Goal: Task Accomplishment & Management: Use online tool/utility

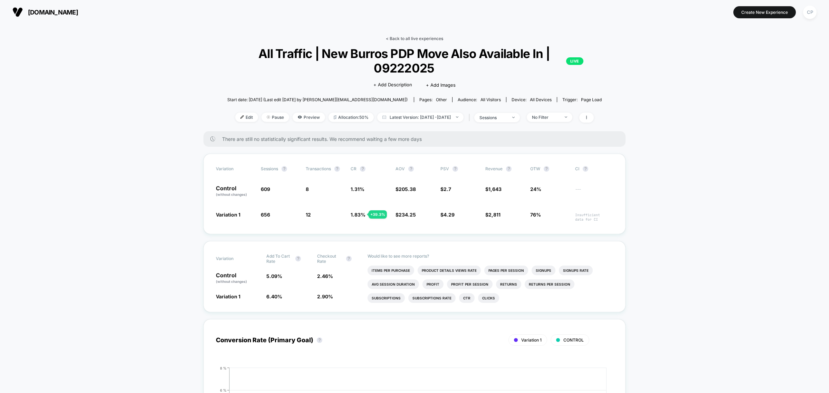
click at [419, 39] on link "< Back to all live experiences" at bounding box center [414, 38] width 57 height 5
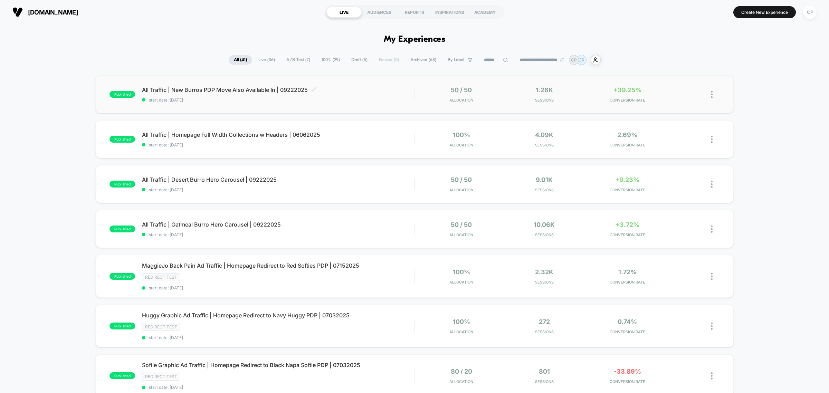
click at [190, 88] on span "All Traffic | New Burros PDP Move Also Available In | 09222025 Click to edit ex…" at bounding box center [278, 89] width 272 height 7
click at [230, 220] on div "published All Traffic | Oatmeal Burro Hero Carousel | 09222025 start date: [DAT…" at bounding box center [414, 229] width 639 height 38
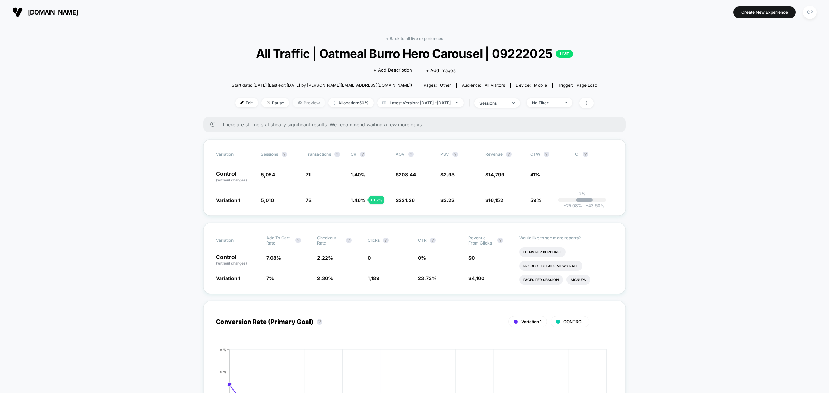
click at [300, 101] on span "Preview" at bounding box center [309, 102] width 32 height 9
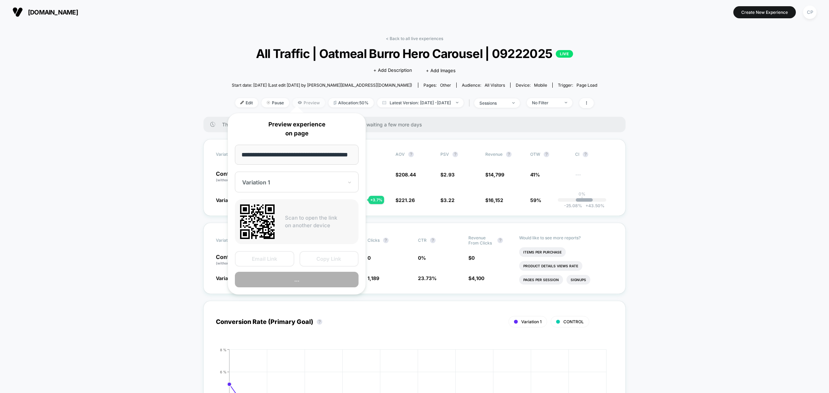
scroll to position [0, 16]
click at [285, 277] on button "Preview" at bounding box center [297, 280] width 124 height 16
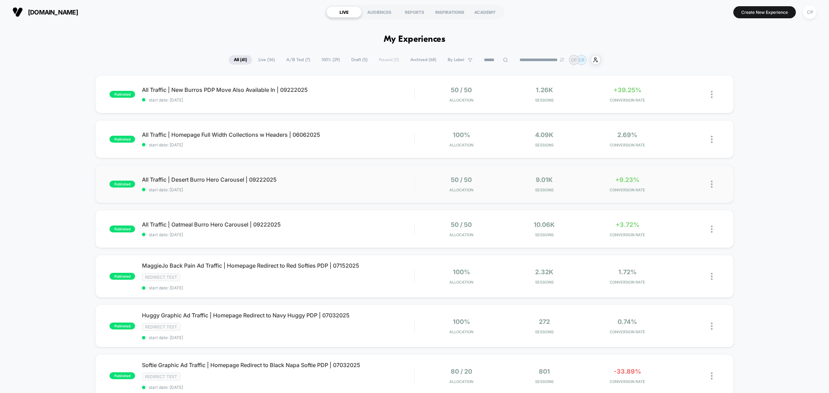
click at [205, 180] on span "All Traffic | Desert Burro Hero Carousel | 09222025" at bounding box center [278, 179] width 272 height 7
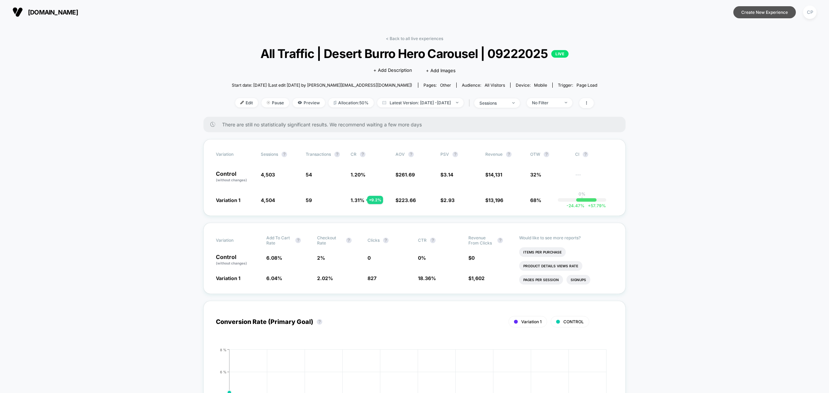
click at [764, 15] on button "Create New Experience" at bounding box center [765, 12] width 63 height 12
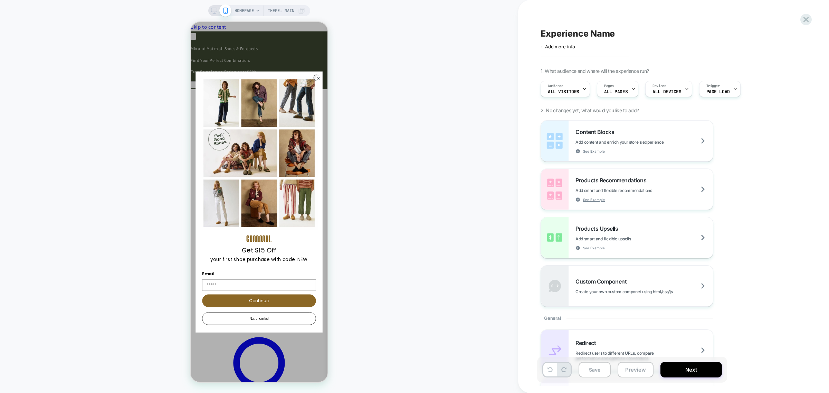
scroll to position [0, 202]
click at [317, 82] on circle "Close dialog" at bounding box center [319, 79] width 6 height 6
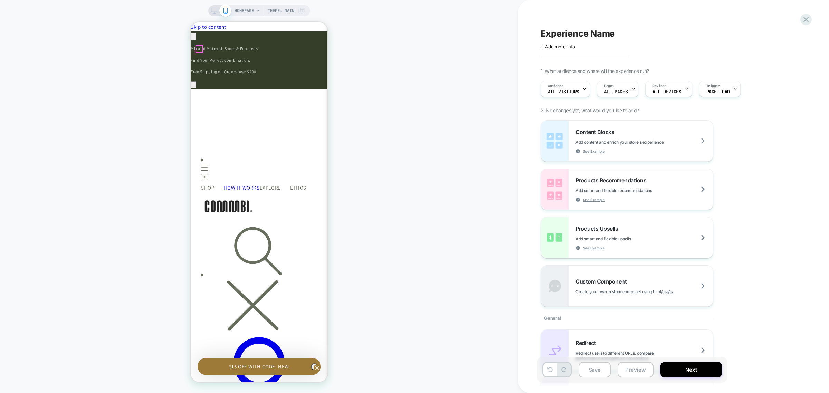
click at [201, 165] on icon "Menu" at bounding box center [204, 168] width 7 height 6
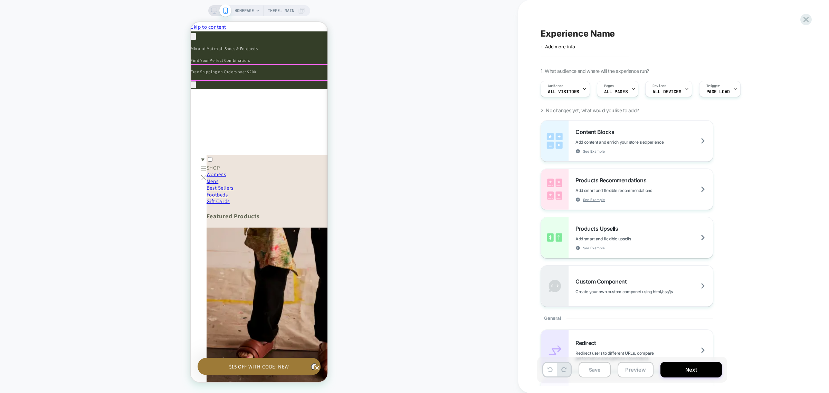
click at [314, 164] on label "SHOP" at bounding box center [293, 167] width 173 height 7
click at [315, 164] on label "SHOP" at bounding box center [293, 167] width 173 height 7
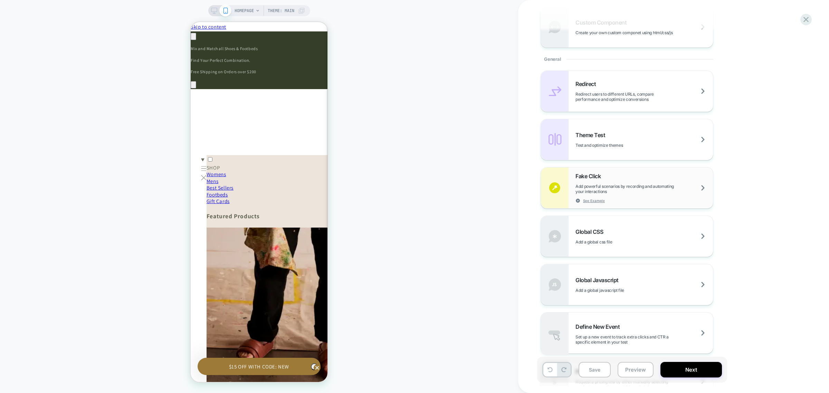
scroll to position [0, 202]
click at [649, 190] on span "Add powerful scenarios by recording and automating your interactions" at bounding box center [645, 189] width 138 height 10
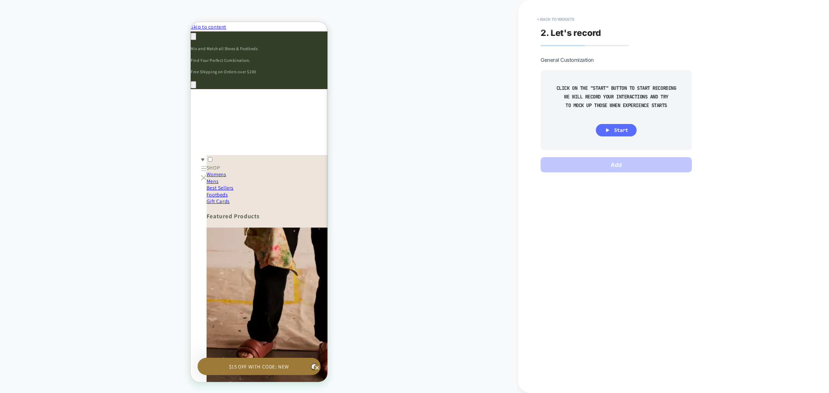
click at [607, 131] on icon at bounding box center [607, 129] width 3 height 3
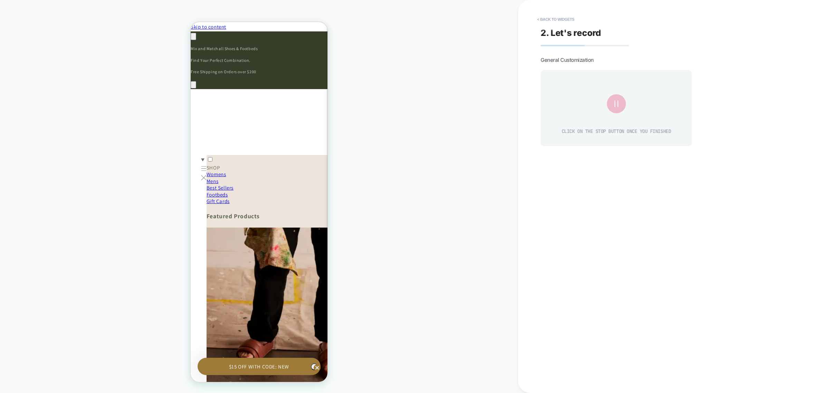
scroll to position [0, 0]
click at [313, 164] on label "SHOP" at bounding box center [293, 167] width 173 height 7
click at [619, 108] on icon at bounding box center [616, 103] width 11 height 11
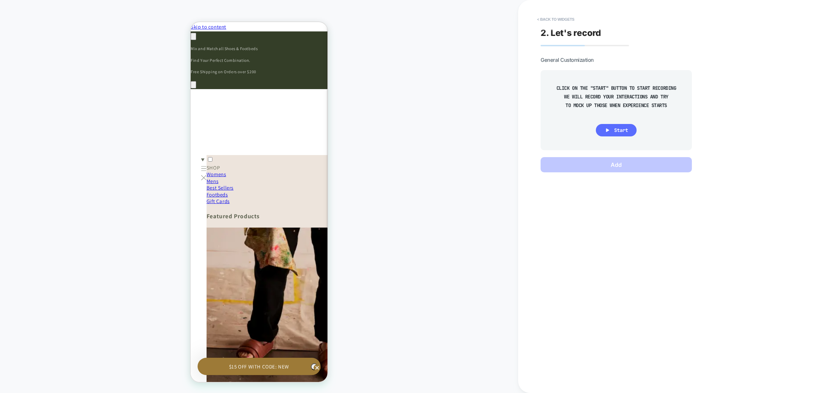
scroll to position [0, 202]
click at [620, 126] on button "Start" at bounding box center [616, 130] width 41 height 12
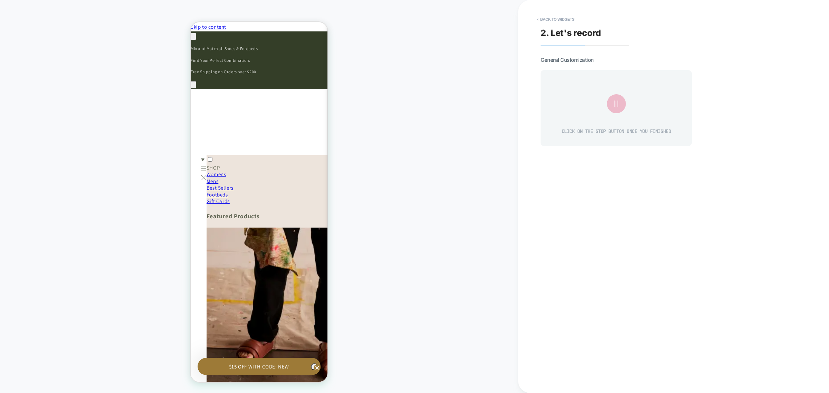
scroll to position [0, 0]
click at [316, 72] on div at bounding box center [260, 72] width 138 height 17
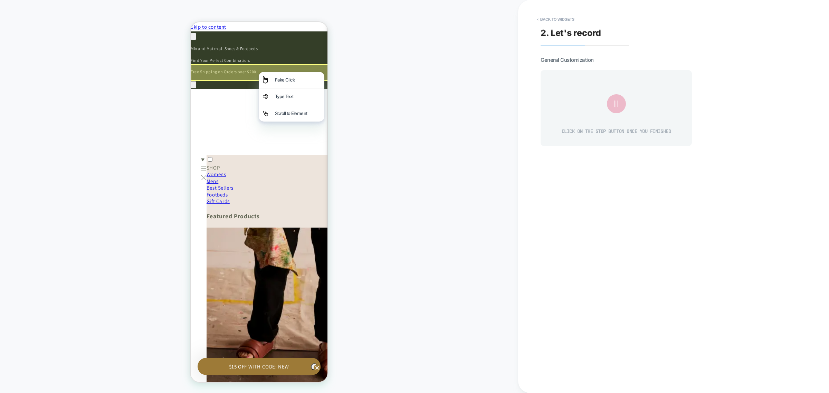
click at [379, 68] on div "HOMEPAGE Theme: MAIN" at bounding box center [259, 196] width 518 height 379
click at [616, 101] on icon at bounding box center [616, 103] width 11 height 11
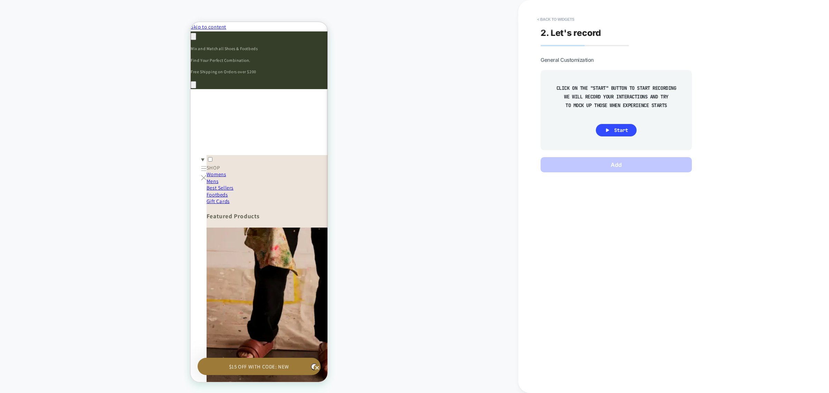
click at [314, 71] on div at bounding box center [260, 260] width 138 height 398
click at [199, 50] on div at bounding box center [260, 49] width 138 height 24
click at [314, 71] on div at bounding box center [260, 72] width 138 height 17
click at [560, 20] on button "< Back to widgets" at bounding box center [556, 19] width 44 height 11
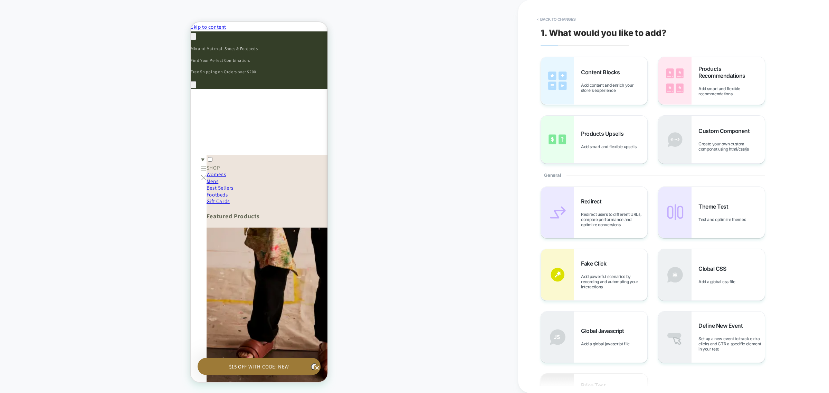
scroll to position [0, 0]
click at [314, 164] on label "SHOP" at bounding box center [293, 167] width 173 height 7
click at [601, 263] on span "Fake Click" at bounding box center [595, 263] width 29 height 7
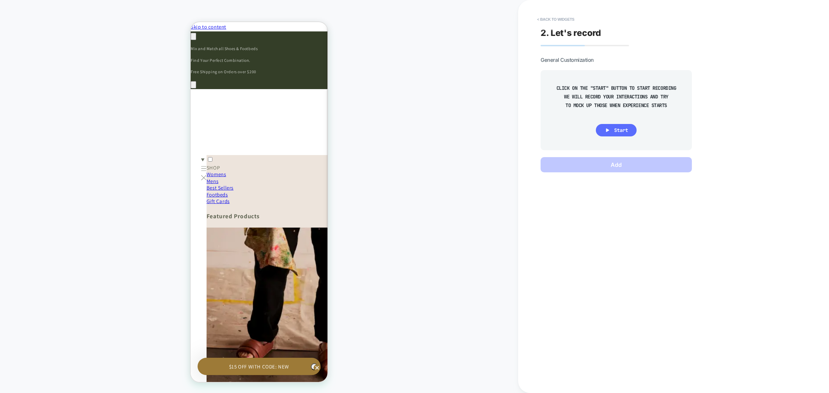
click at [621, 132] on span "Start" at bounding box center [621, 130] width 14 height 6
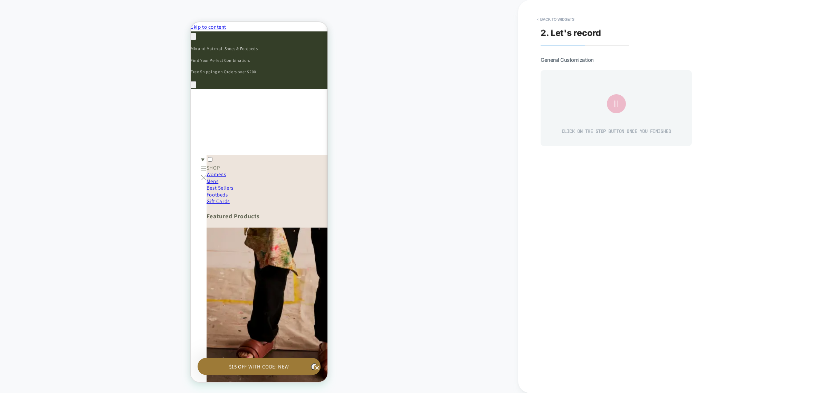
scroll to position [0, 101]
click at [315, 72] on div at bounding box center [260, 72] width 138 height 17
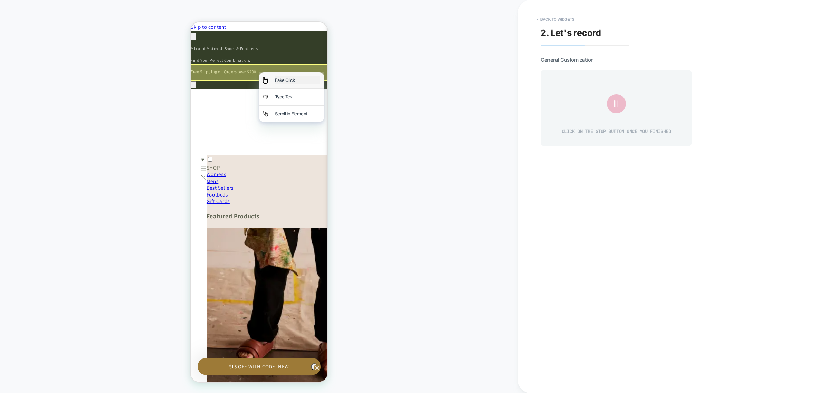
scroll to position [0, 202]
click at [307, 78] on div "Fake Click" at bounding box center [297, 80] width 45 height 8
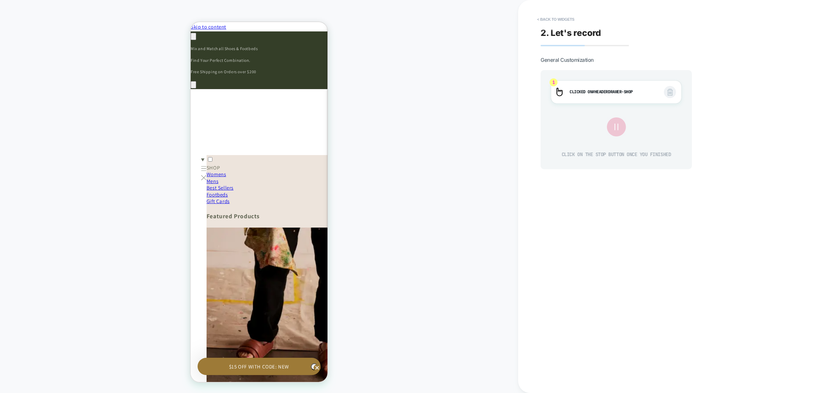
click at [617, 130] on icon at bounding box center [616, 127] width 3 height 7
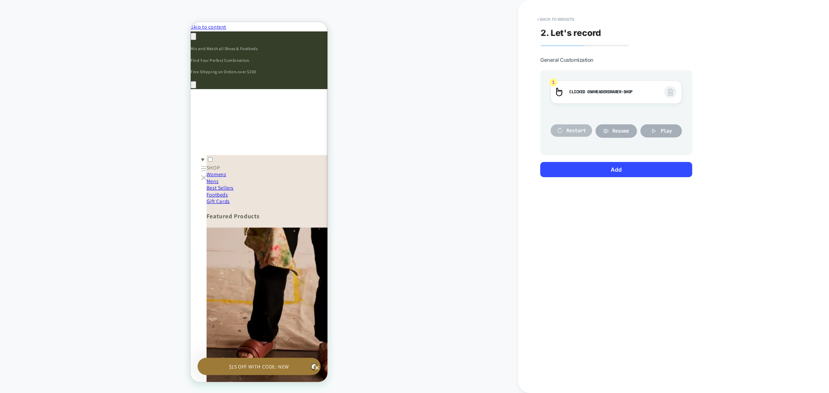
scroll to position [0, 0]
click at [659, 129] on button "Play" at bounding box center [661, 130] width 41 height 13
click at [620, 166] on button "Add" at bounding box center [616, 169] width 152 height 15
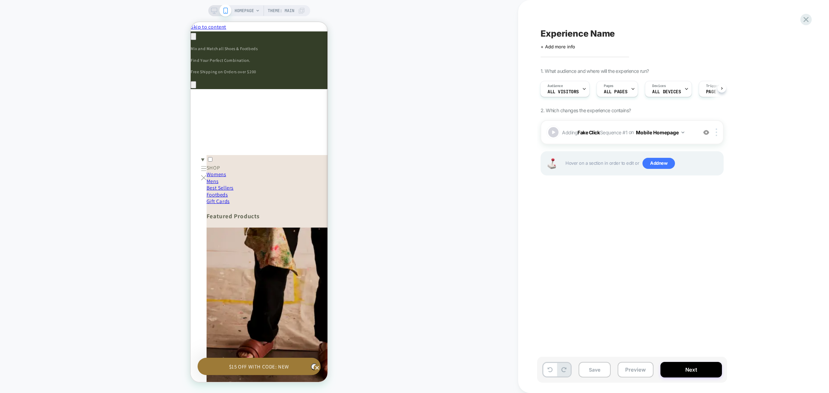
scroll to position [0, 101]
click at [694, 371] on button "Next" at bounding box center [692, 370] width 62 height 16
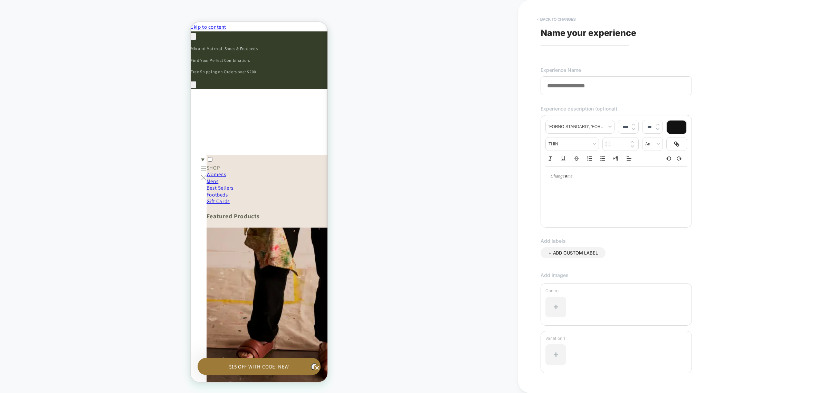
click at [557, 23] on button "< Back to changes" at bounding box center [557, 19] width 46 height 11
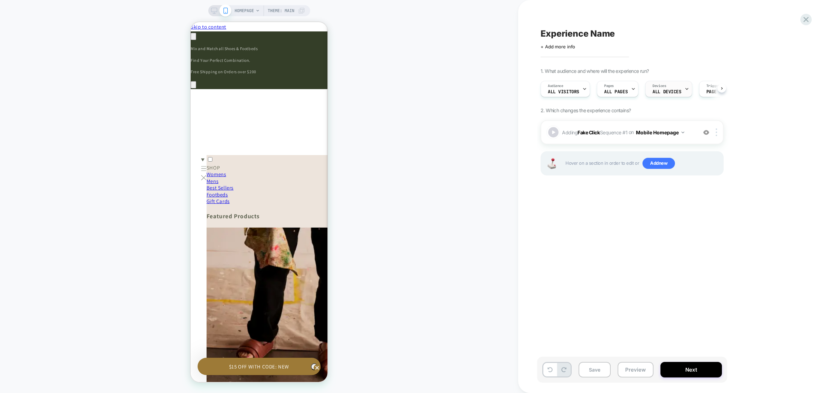
click at [658, 91] on span "ALL DEVICES" at bounding box center [667, 91] width 29 height 5
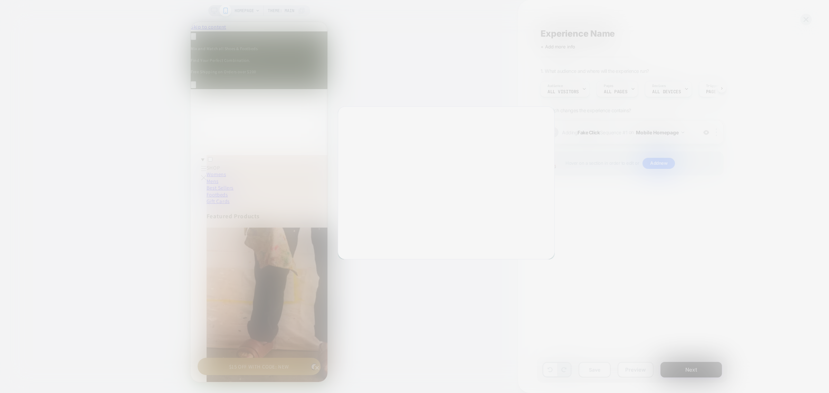
scroll to position [0, 202]
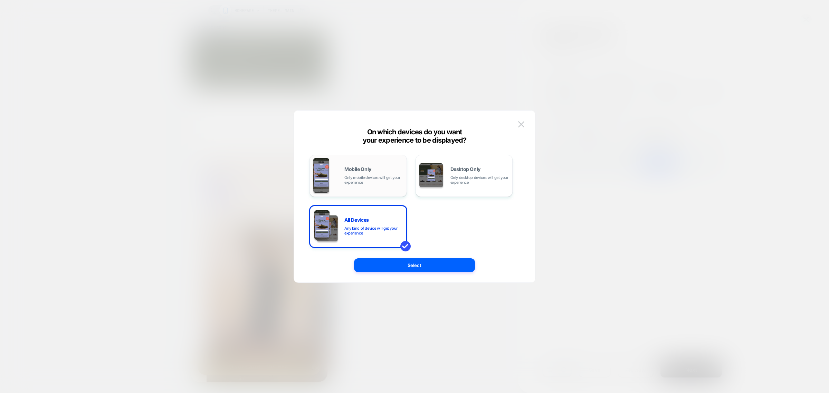
click at [364, 177] on span "Only mobile devices will get your experience" at bounding box center [373, 180] width 59 height 10
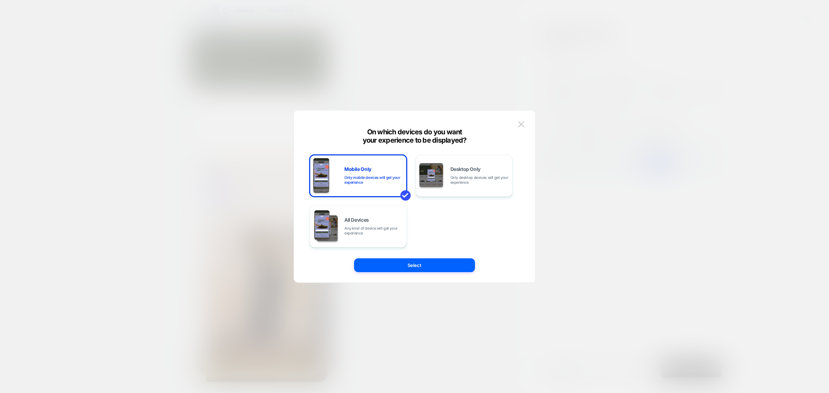
click at [401, 257] on div "Mobile Only Only mobile devices will get your experience Desktop Only Only desk…" at bounding box center [411, 196] width 220 height 144
click at [408, 264] on button "Select" at bounding box center [414, 265] width 121 height 14
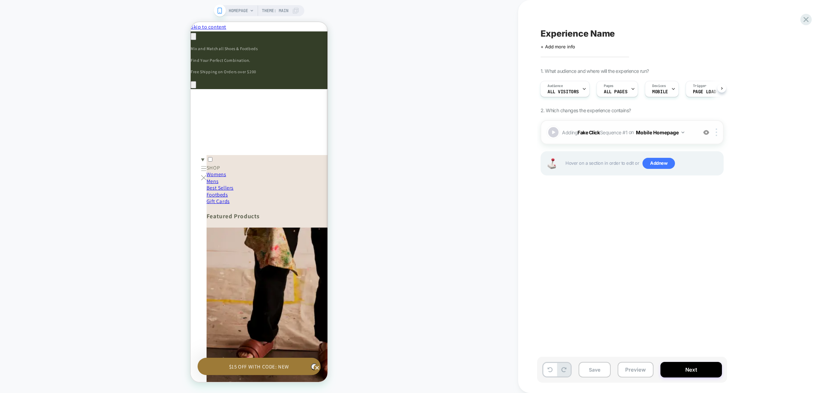
scroll to position [0, 0]
drag, startPoint x: 680, startPoint y: 367, endPoint x: 660, endPoint y: 244, distance: 123.9
click at [669, 271] on div "Experience Name Click to edit experience details + Add more info 1. What audien…" at bounding box center [670, 196] width 259 height 393
click at [680, 135] on button "Mobile Homepage" at bounding box center [660, 132] width 48 height 10
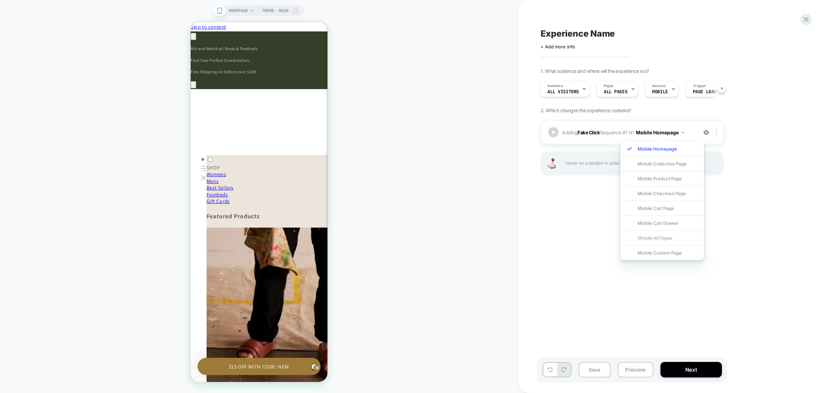
click at [660, 235] on div "Mobile All Pages" at bounding box center [663, 237] width 84 height 15
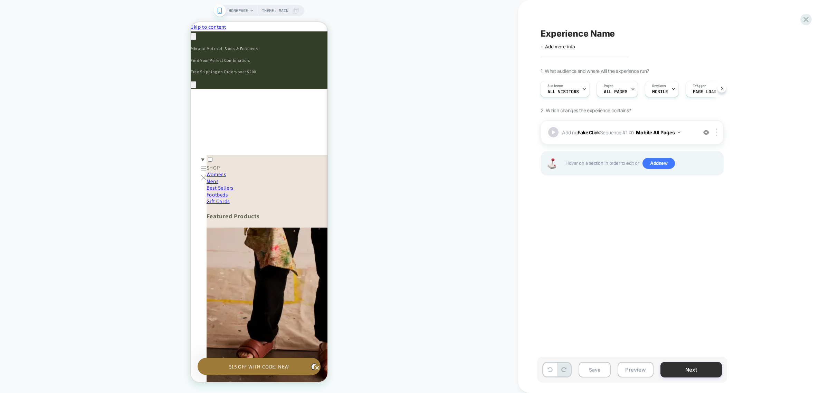
click at [677, 369] on button "Next" at bounding box center [692, 370] width 62 height 16
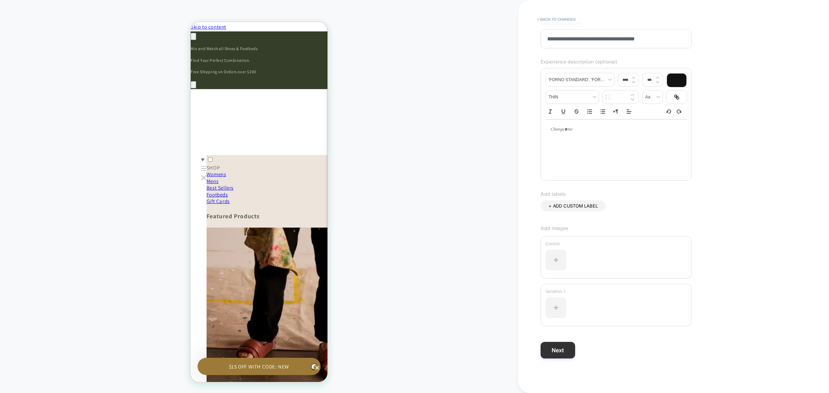
scroll to position [0, 202]
type input "**********"
click at [561, 352] on button "Next" at bounding box center [558, 350] width 35 height 17
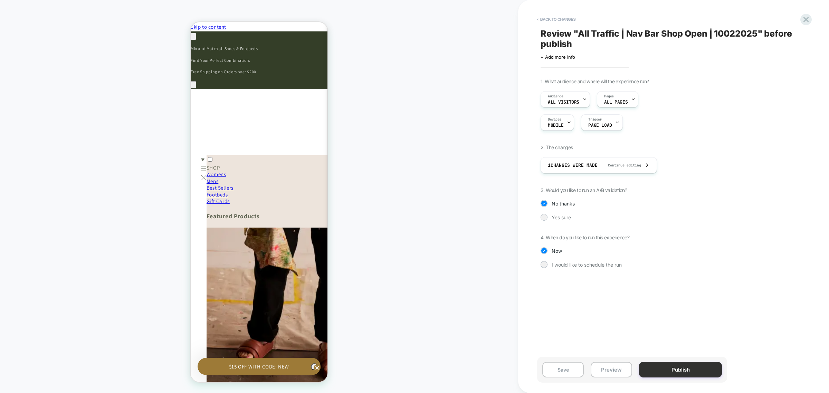
click at [688, 374] on button "Publish" at bounding box center [680, 370] width 83 height 16
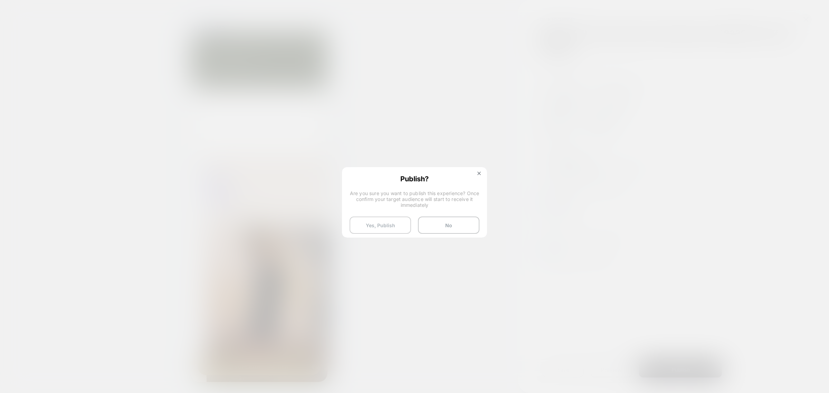
click at [401, 226] on button "Yes, Publish" at bounding box center [381, 225] width 62 height 17
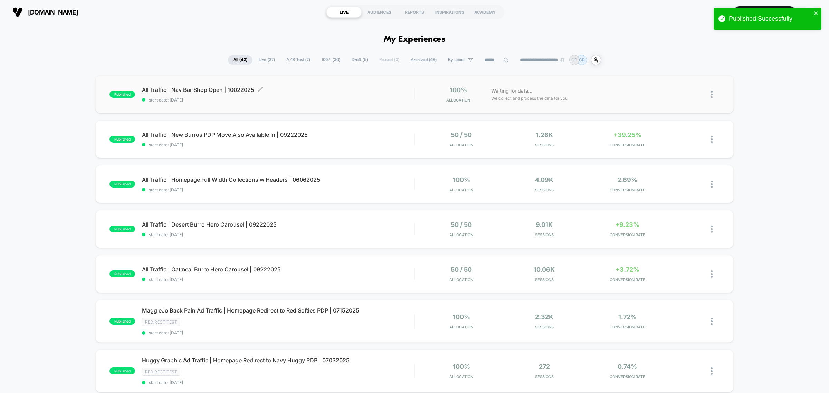
click at [234, 87] on span "All Traffic | Nav Bar Shop Open | 10022025 Click to edit experience details" at bounding box center [278, 89] width 272 height 7
